Goal: Information Seeking & Learning: Understand process/instructions

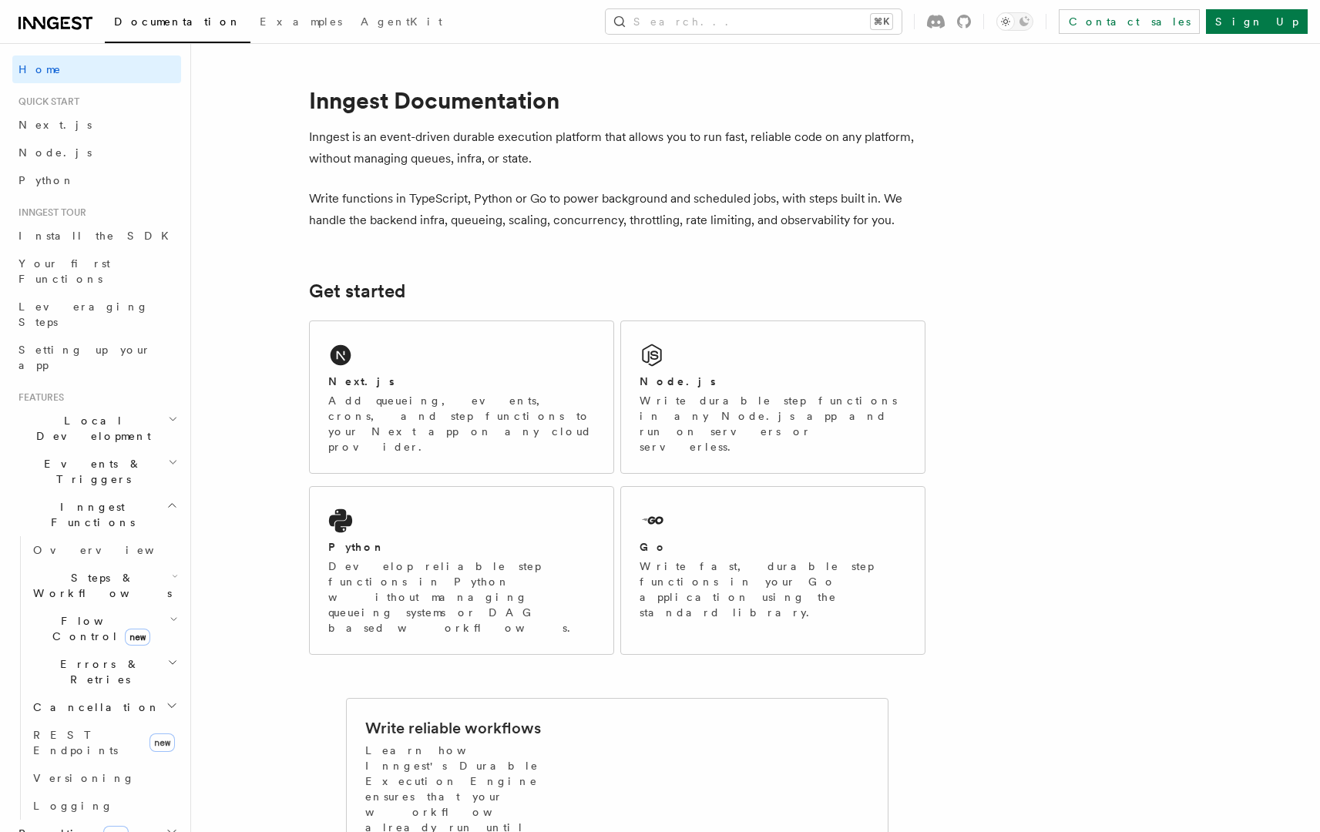
click at [70, 544] on span "Overview" at bounding box center [112, 550] width 159 height 12
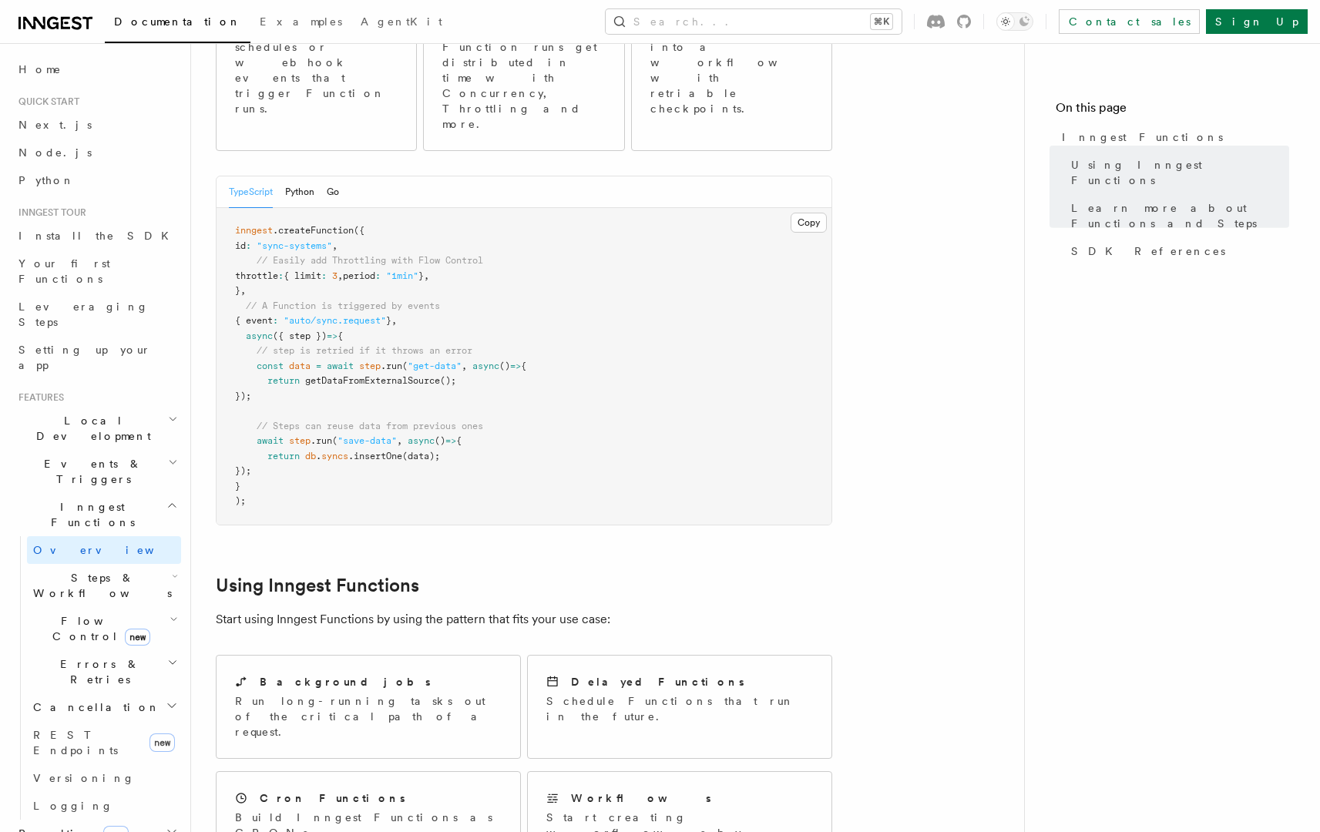
scroll to position [8, 0]
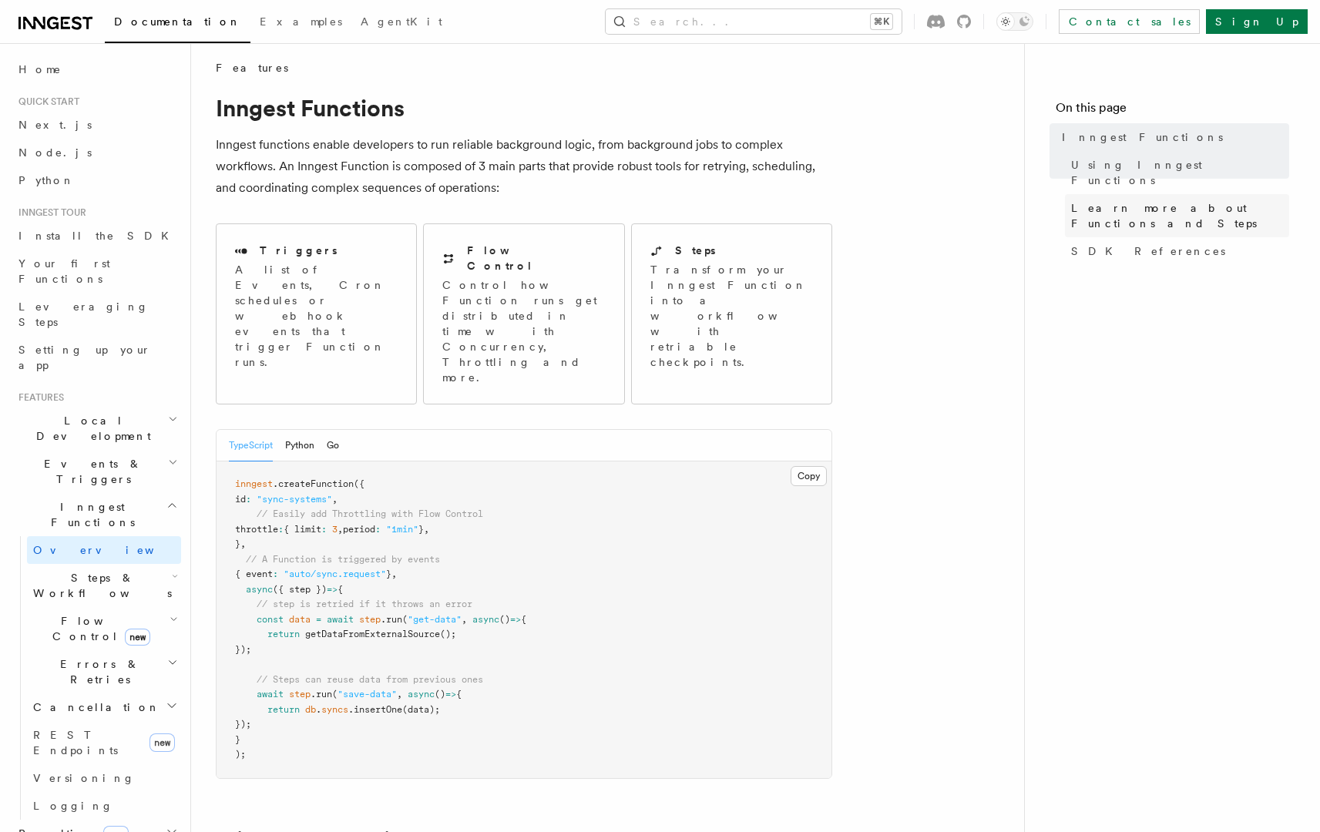
click at [1112, 200] on span "Learn more about Functions and Steps" at bounding box center [1180, 215] width 218 height 31
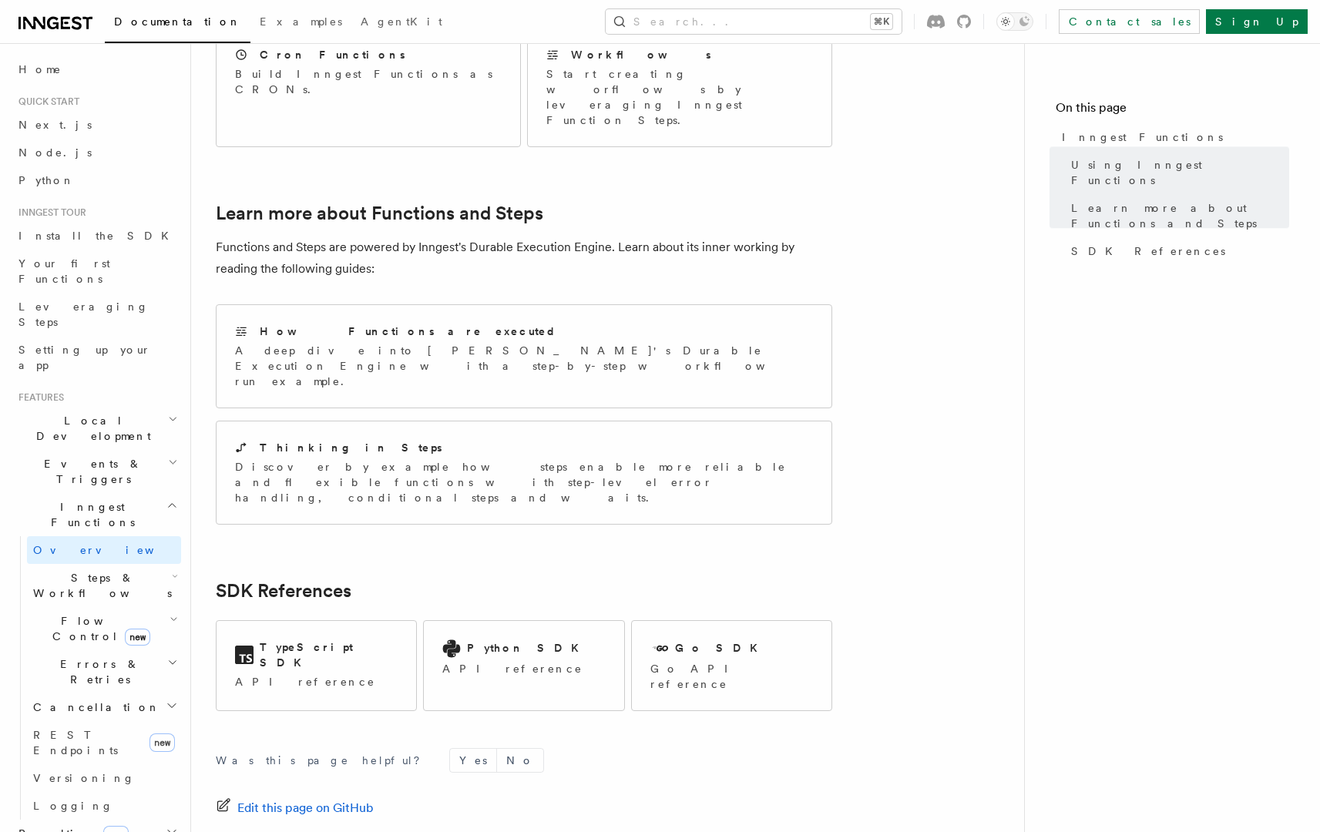
scroll to position [1007, 0]
click at [172, 570] on icon "button" at bounding box center [175, 576] width 6 height 12
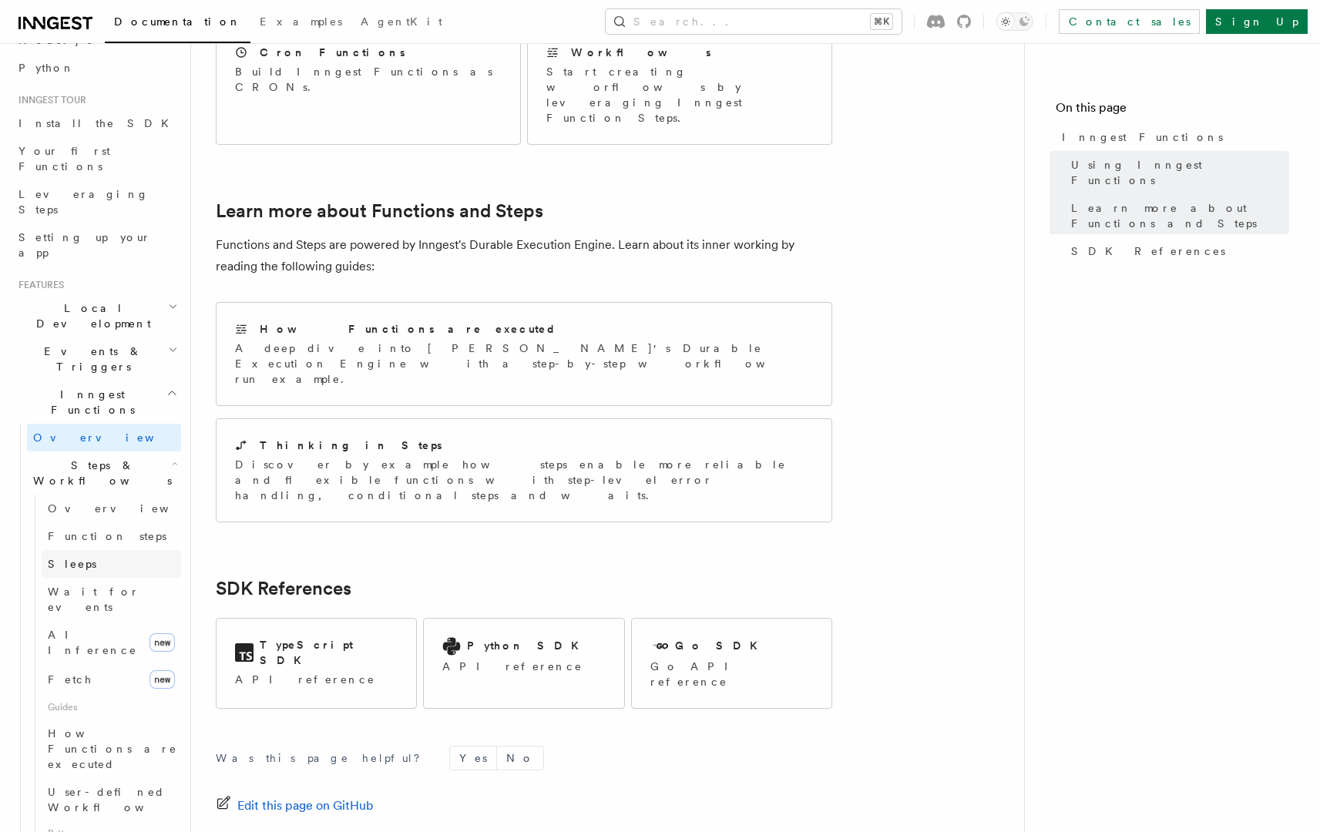
scroll to position [98, 0]
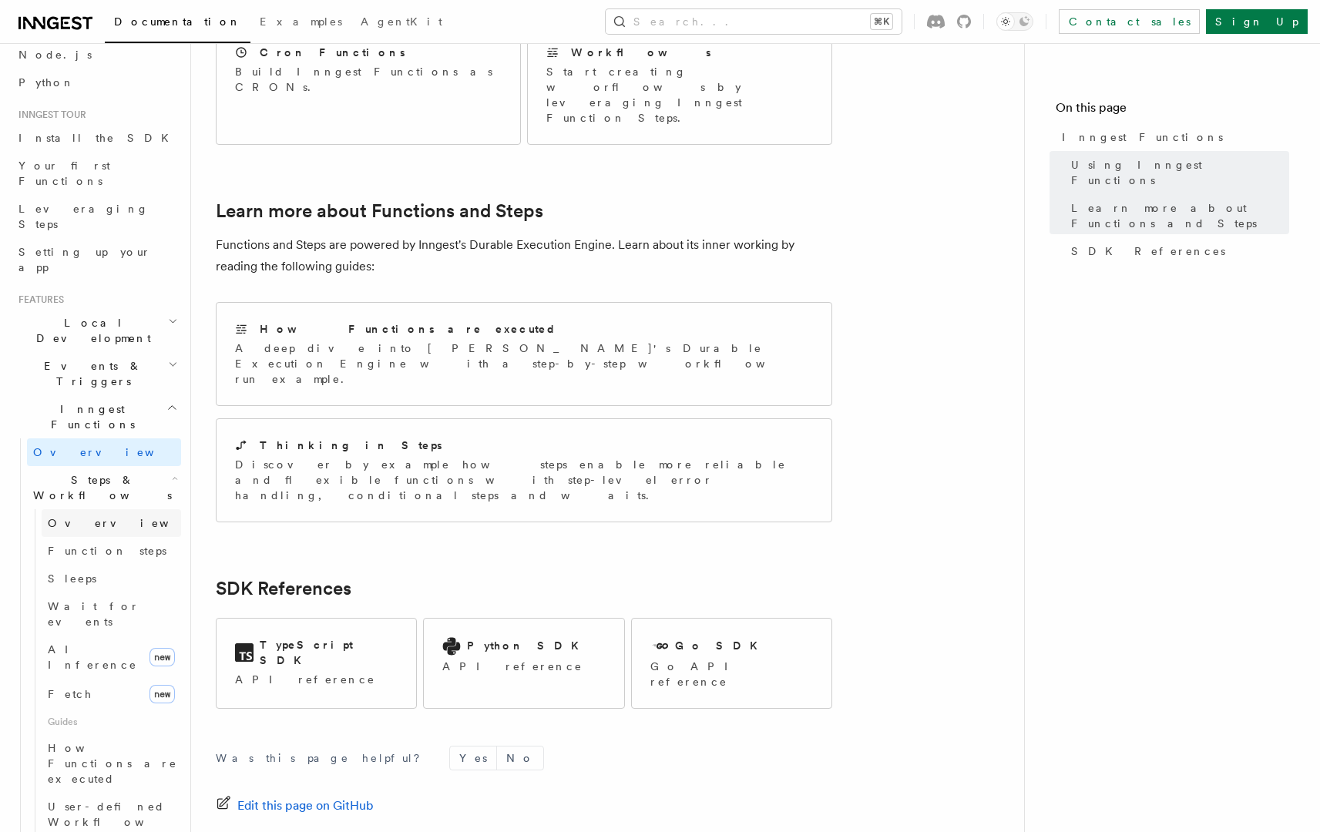
click at [75, 517] on span "Overview" at bounding box center [127, 523] width 159 height 12
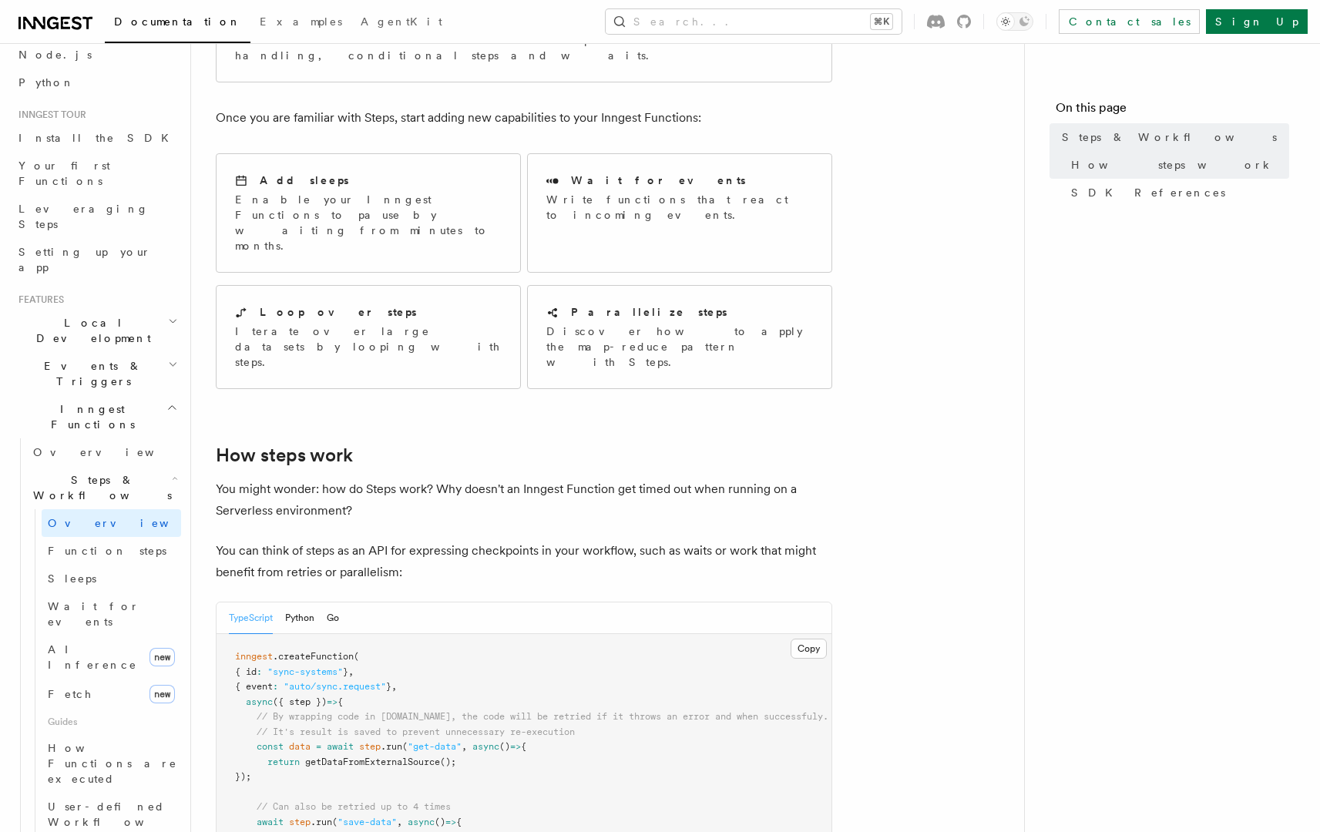
scroll to position [230, 0]
click at [307, 652] on span ".createFunction" at bounding box center [313, 657] width 81 height 11
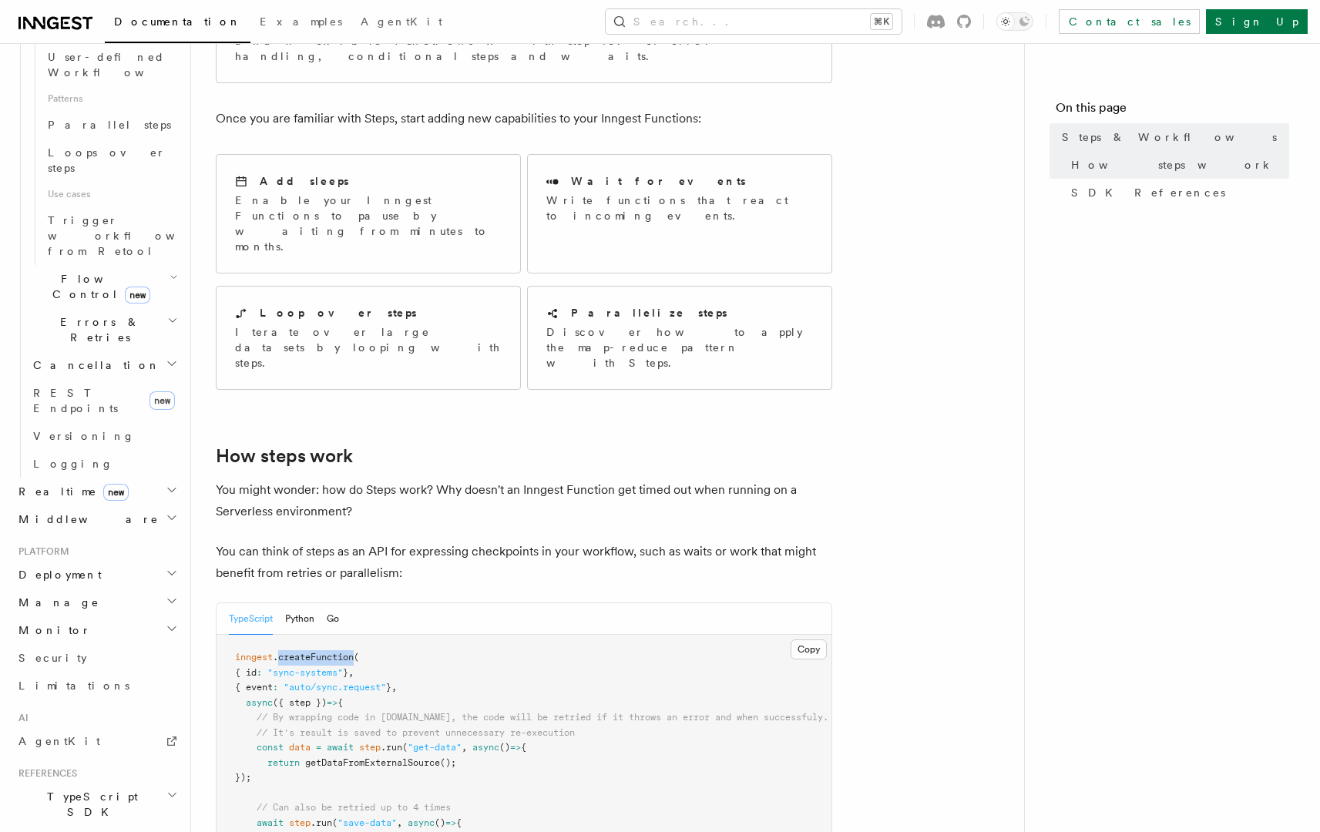
click at [79, 789] on span "TypeScript SDK" at bounding box center [89, 804] width 154 height 31
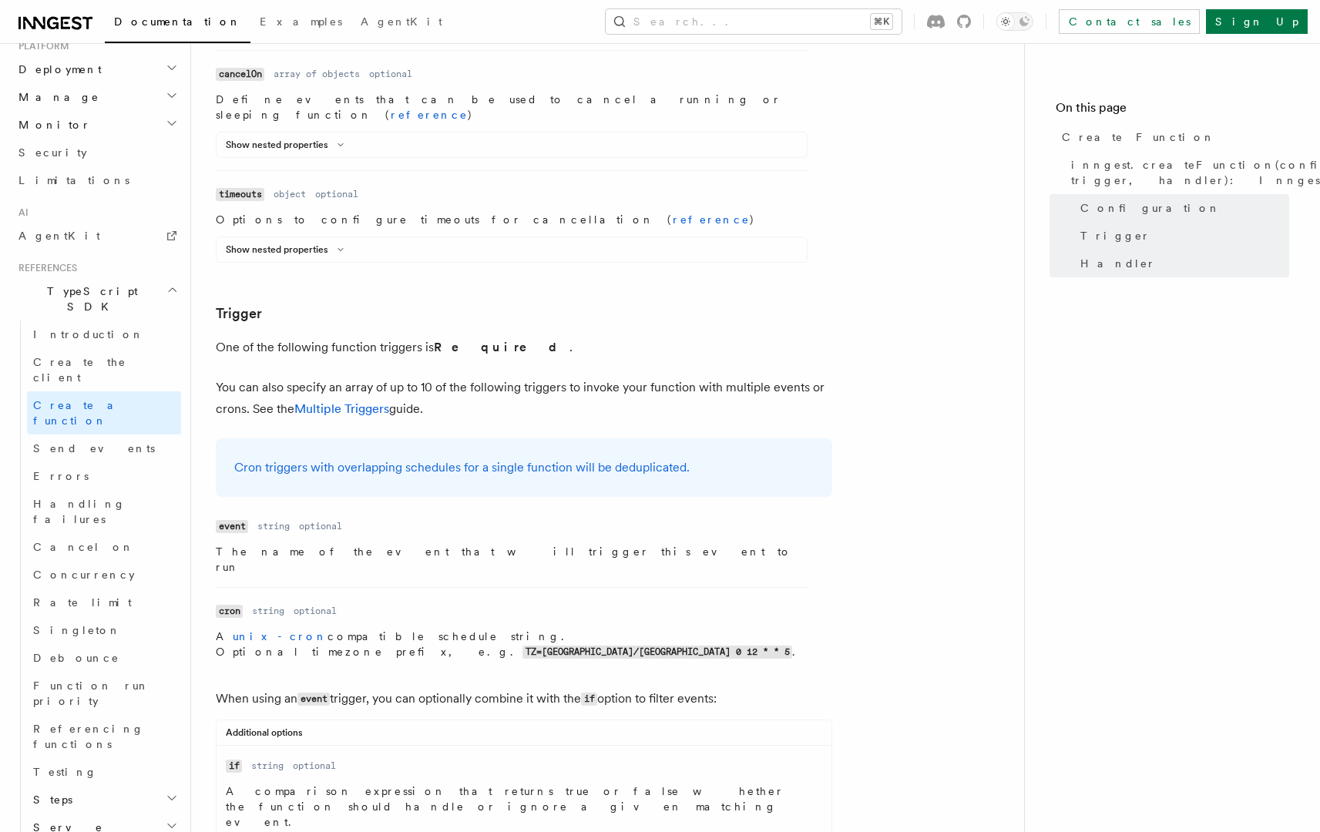
scroll to position [1843, 0]
